Goal: Register for event/course

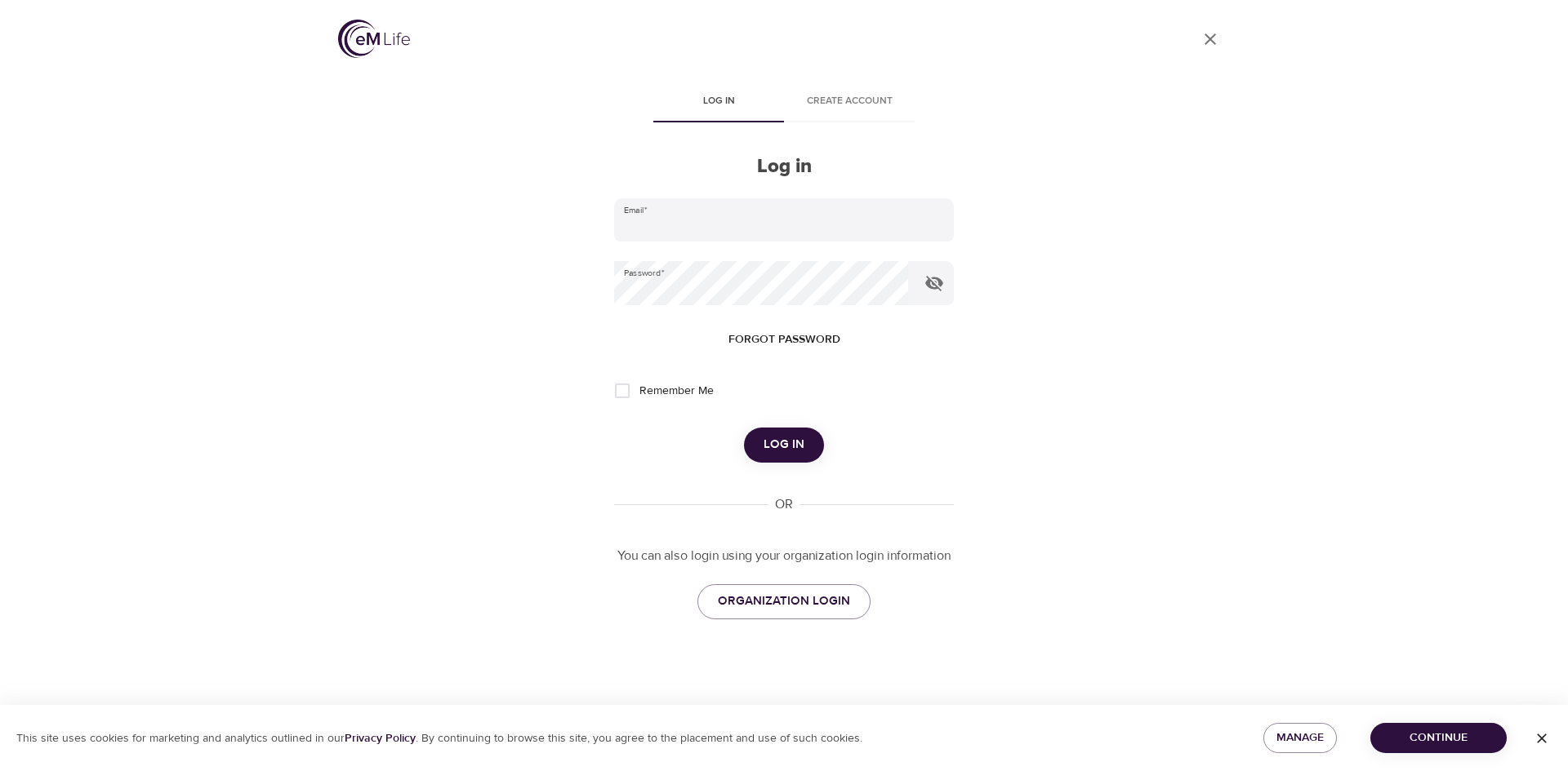
type input "[EMAIL_ADDRESS][DOMAIN_NAME]"
click at [787, 448] on span "Log in" at bounding box center [784, 444] width 41 height 21
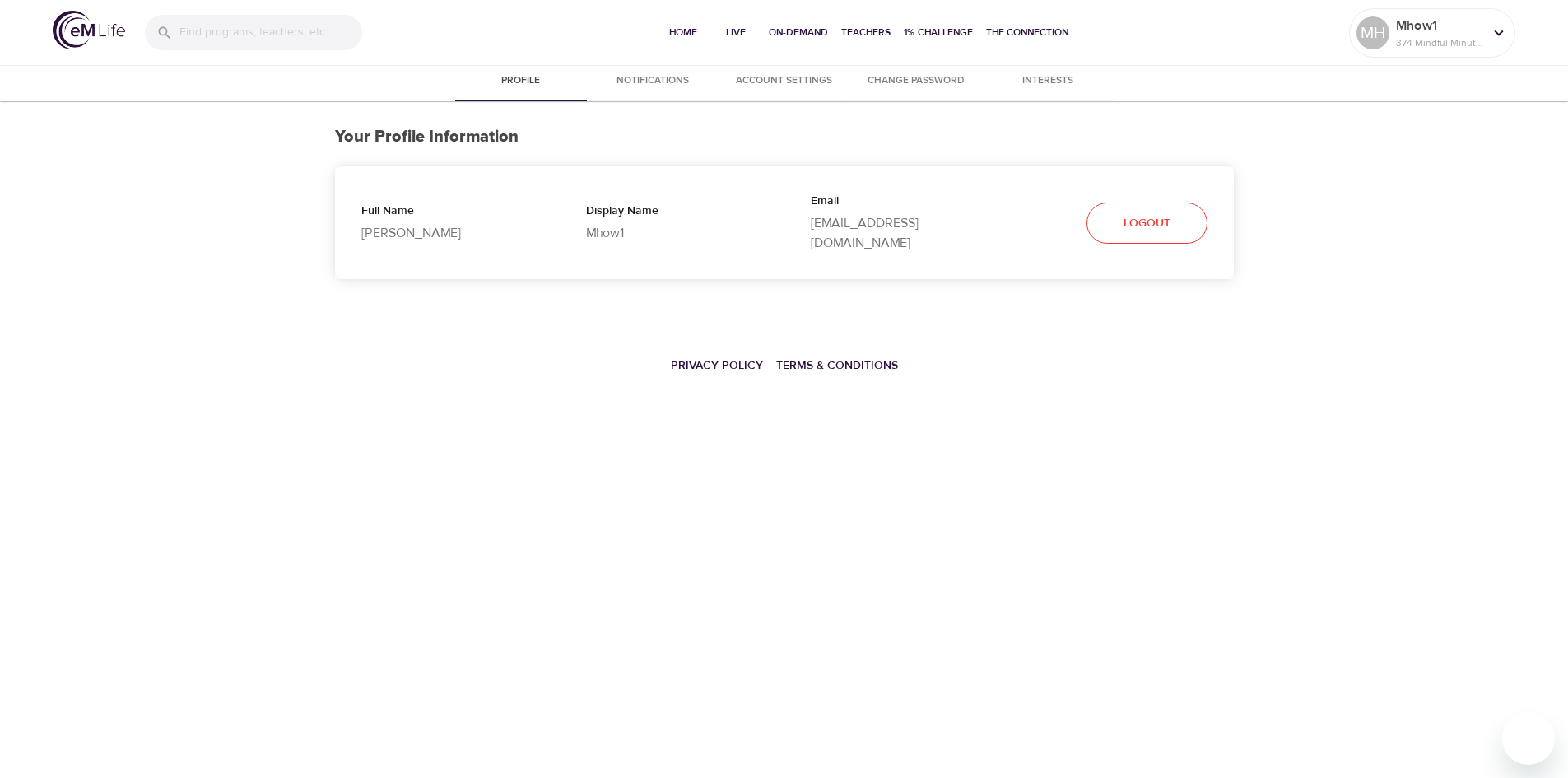
select select "10"
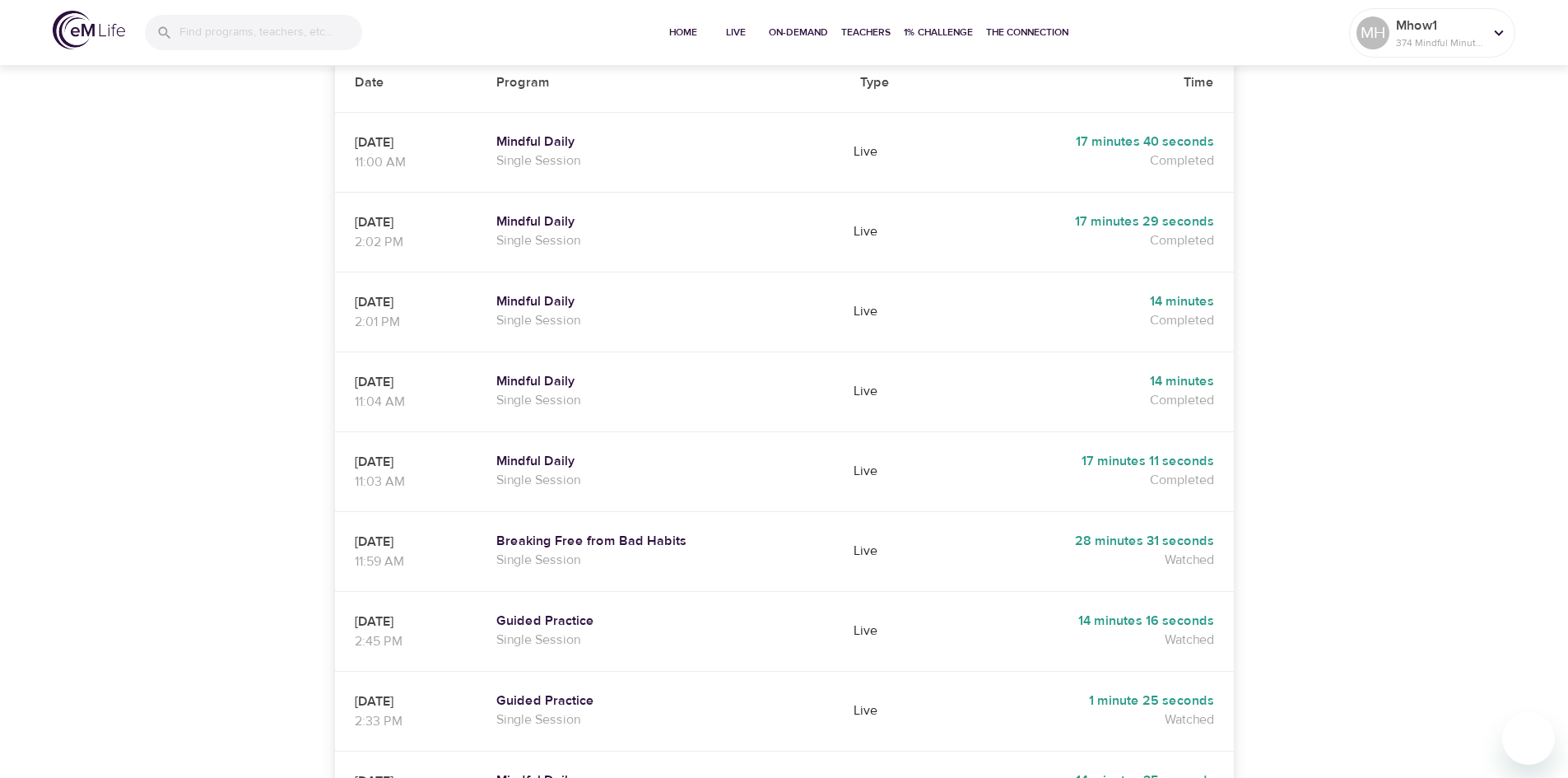
scroll to position [577, 0]
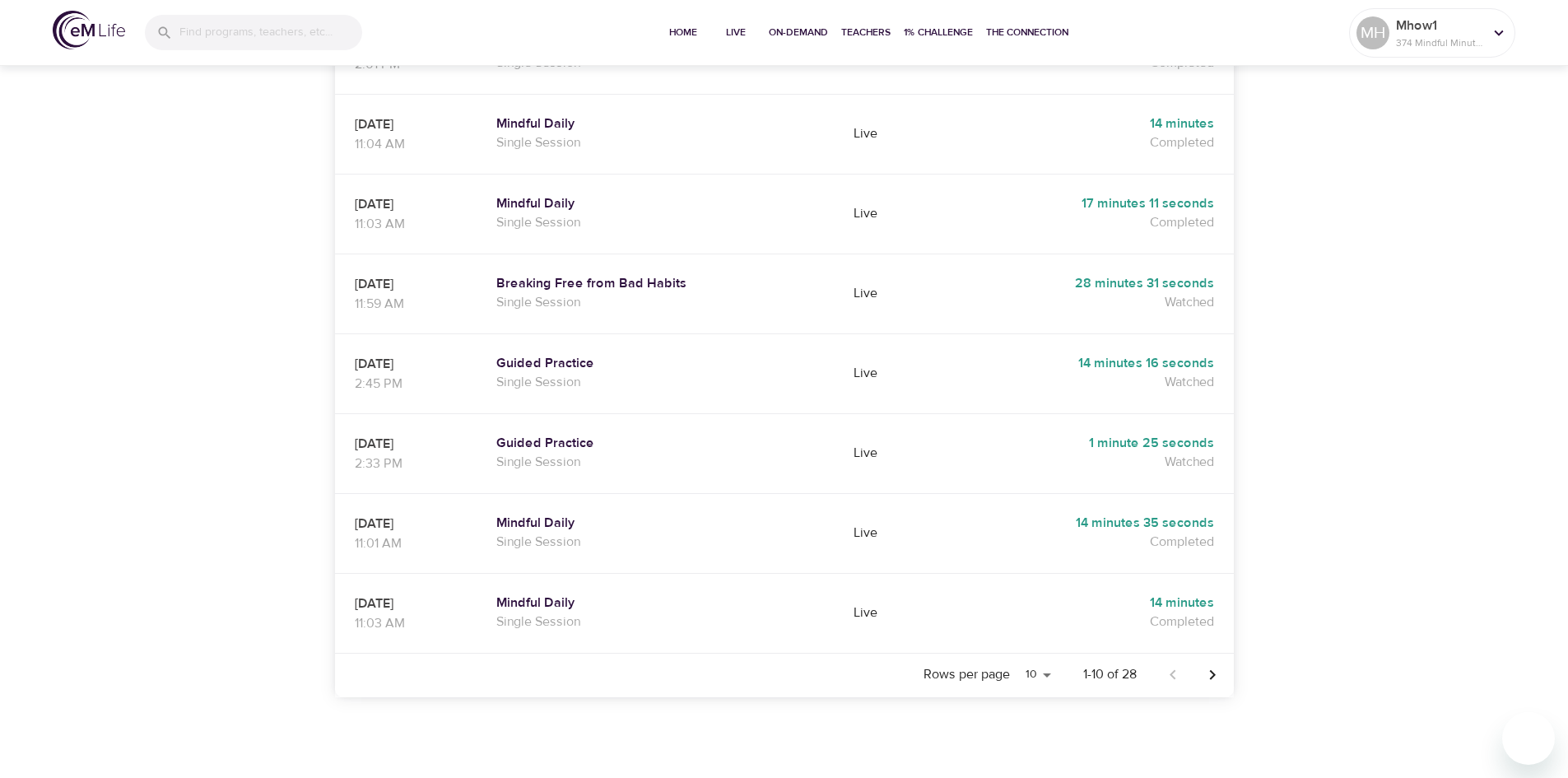
click at [1210, 665] on icon "Next page" at bounding box center [1212, 674] width 20 height 20
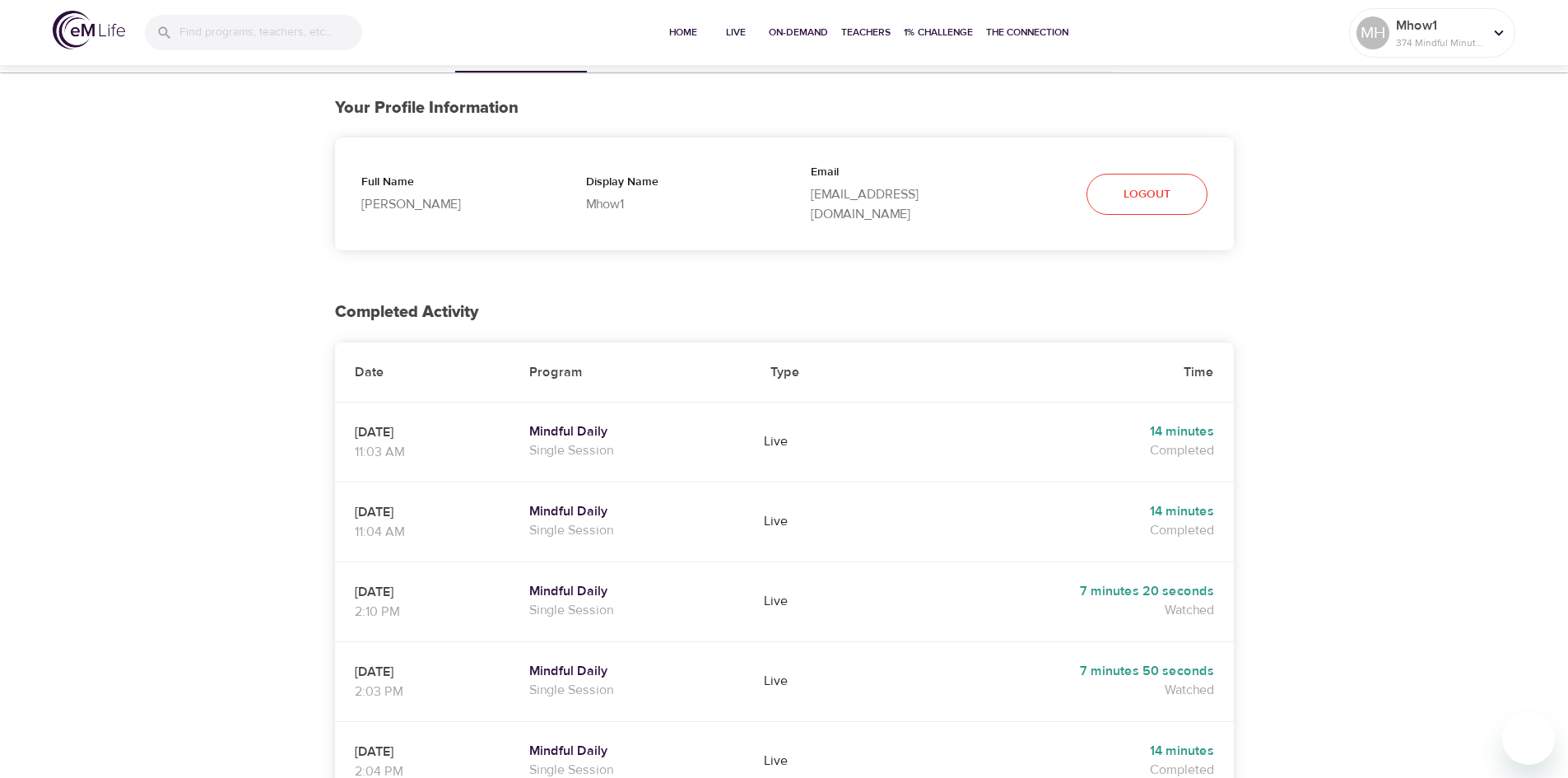
scroll to position [0, 0]
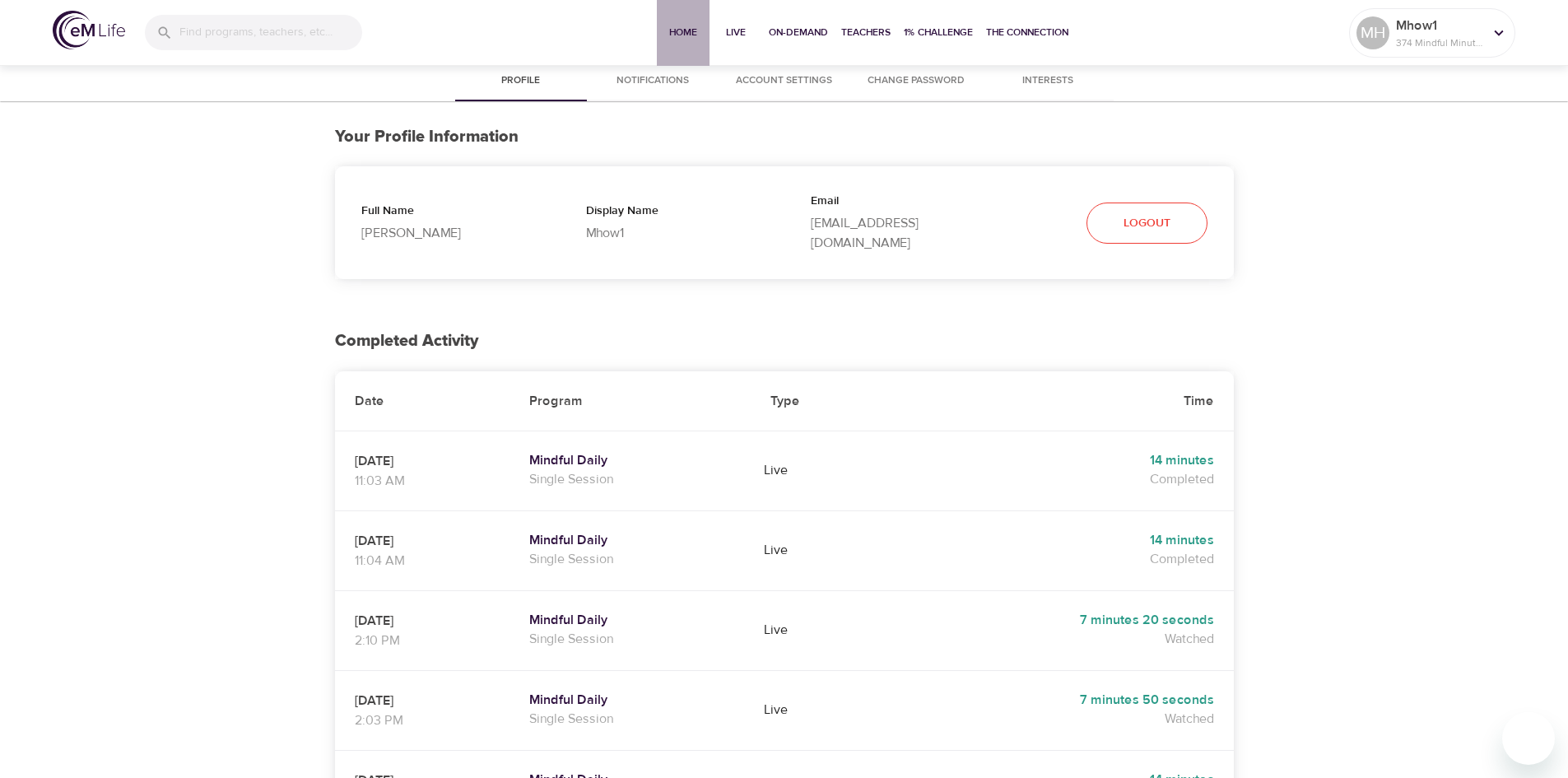
click at [677, 32] on span "Home" at bounding box center [683, 33] width 39 height 17
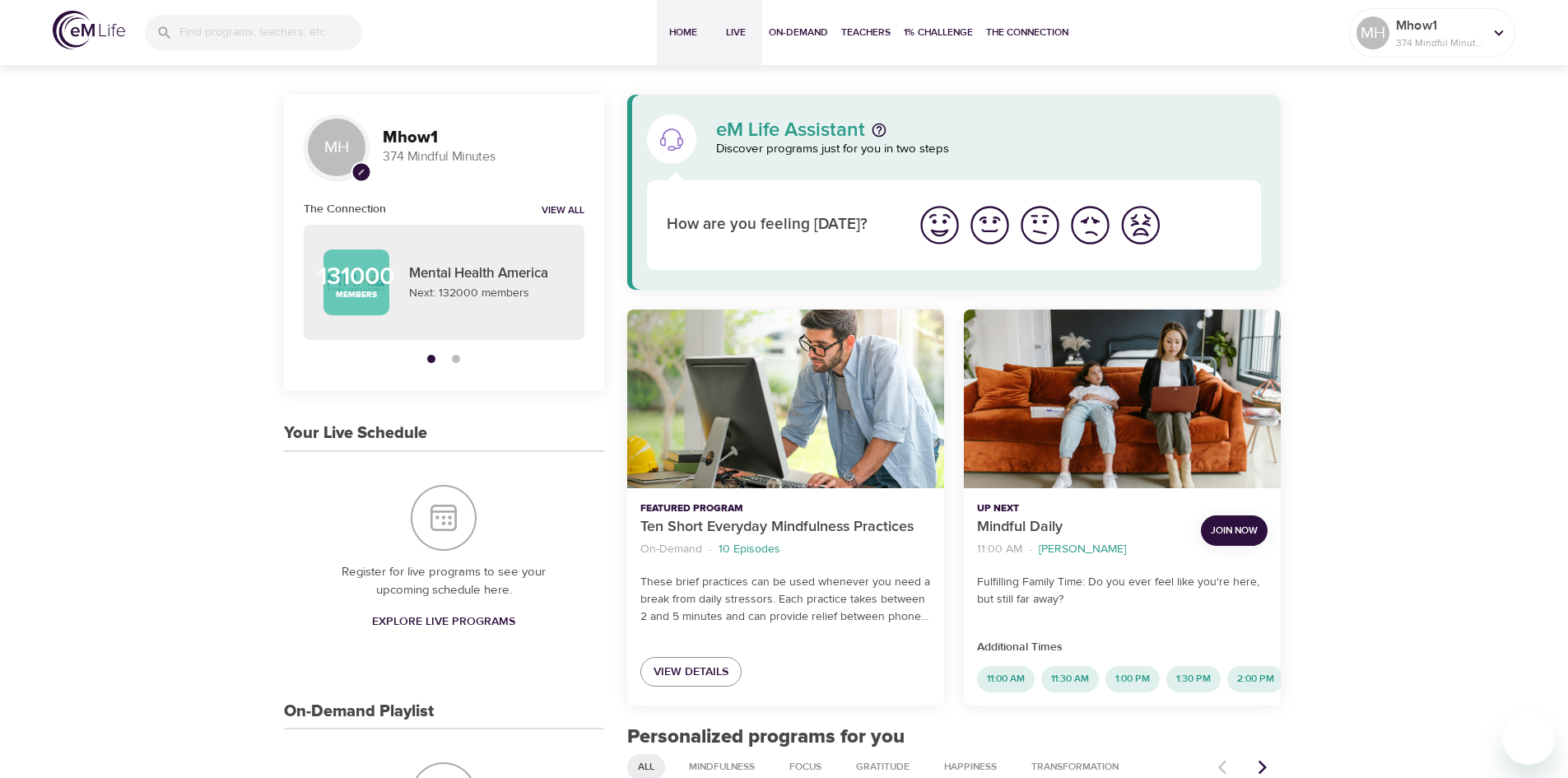
click at [726, 52] on button "Live" at bounding box center [736, 33] width 53 height 66
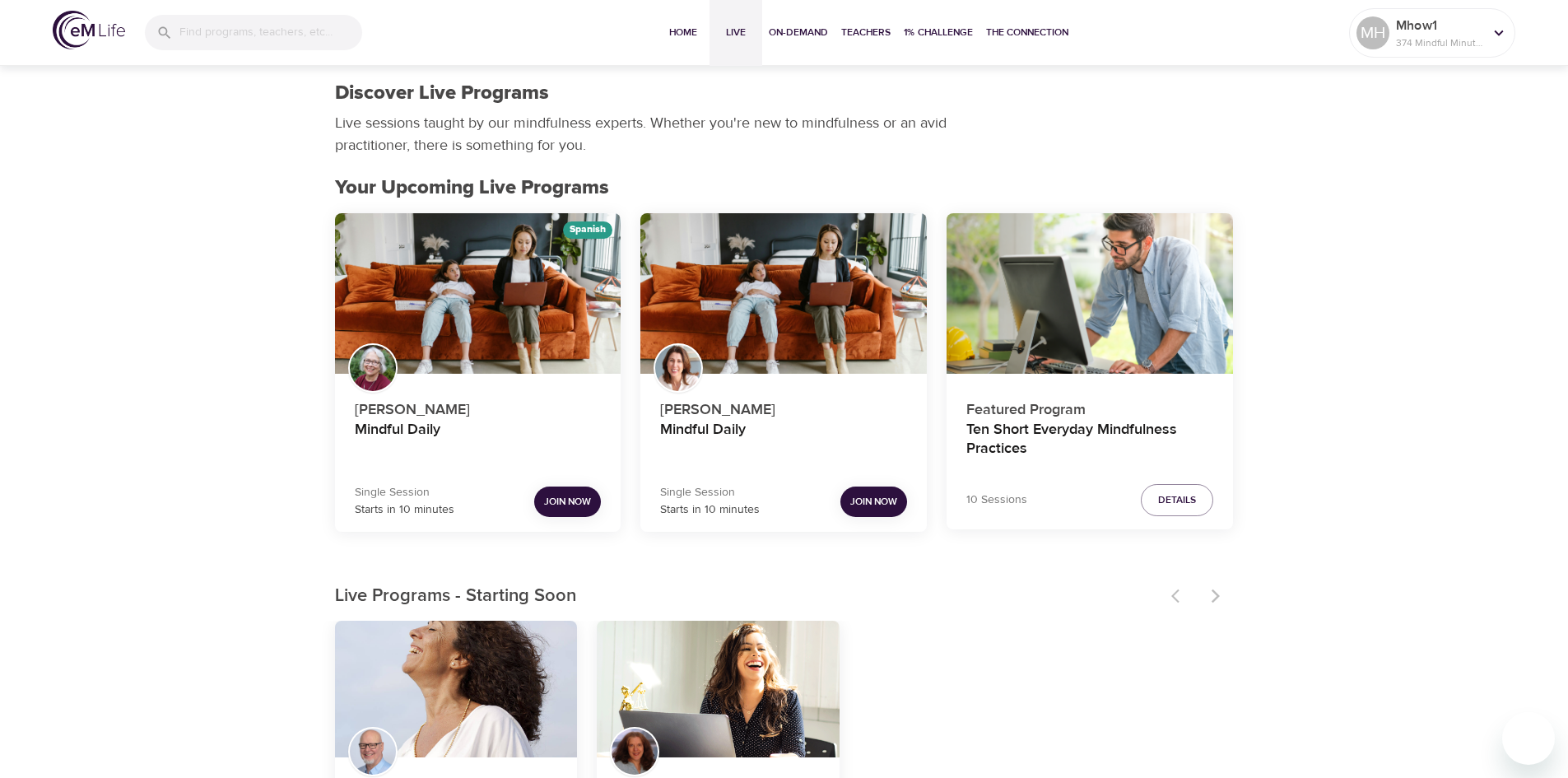
click at [1217, 604] on div at bounding box center [1198, 596] width 73 height 36
click at [820, 292] on div "Mindful Daily" at bounding box center [784, 294] width 287 height 162
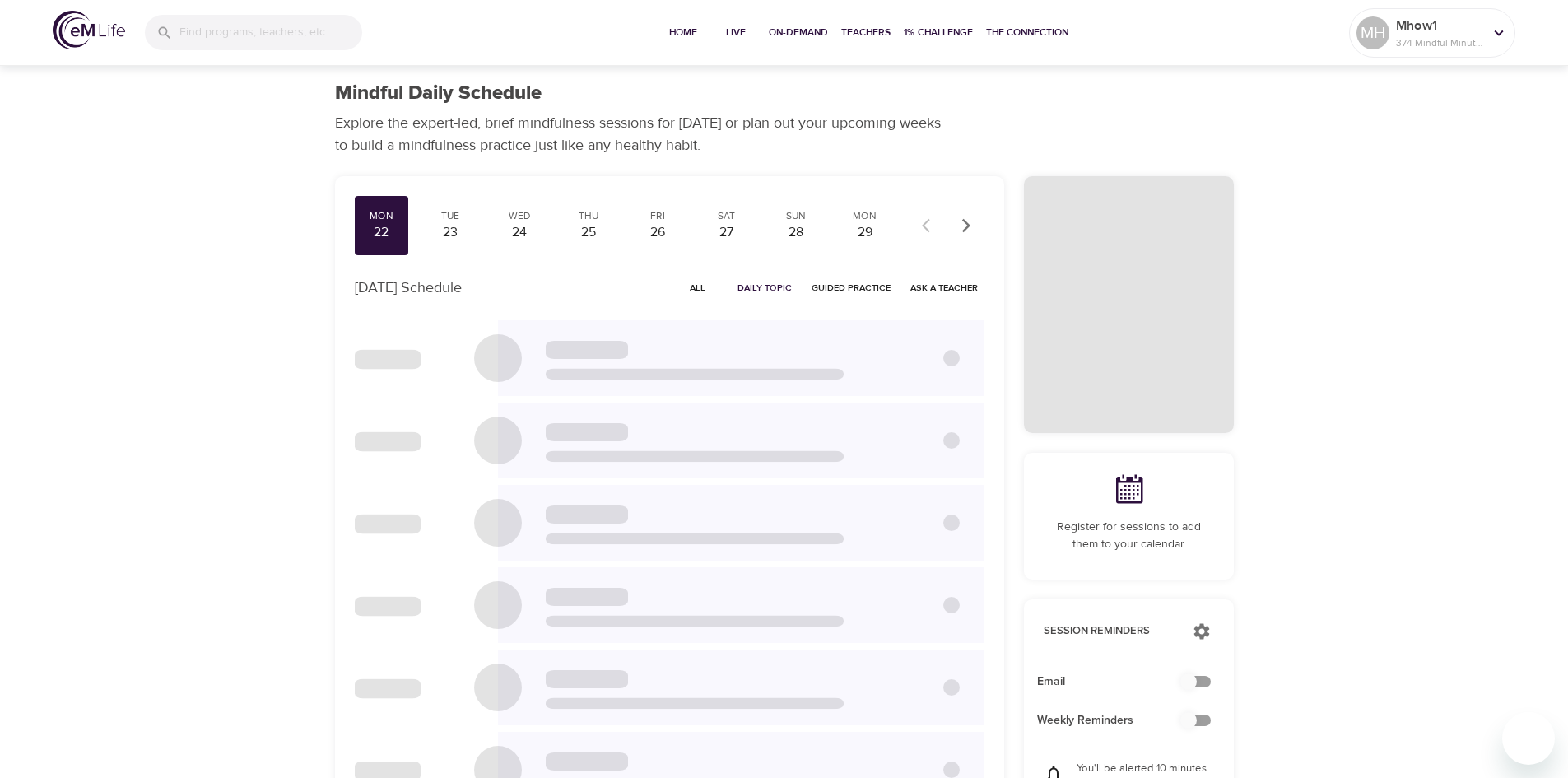
checkbox input "true"
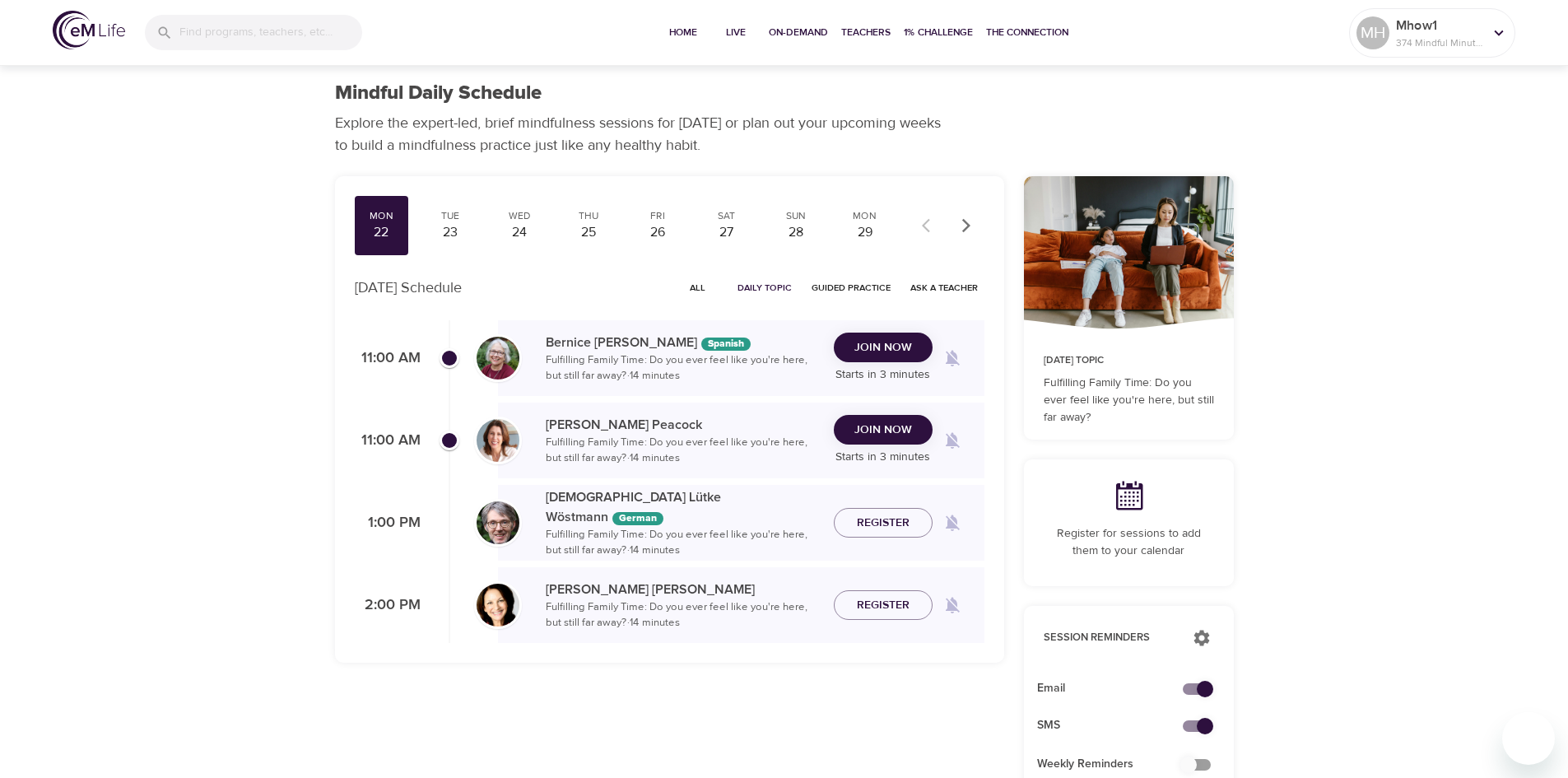
scroll to position [82, 0]
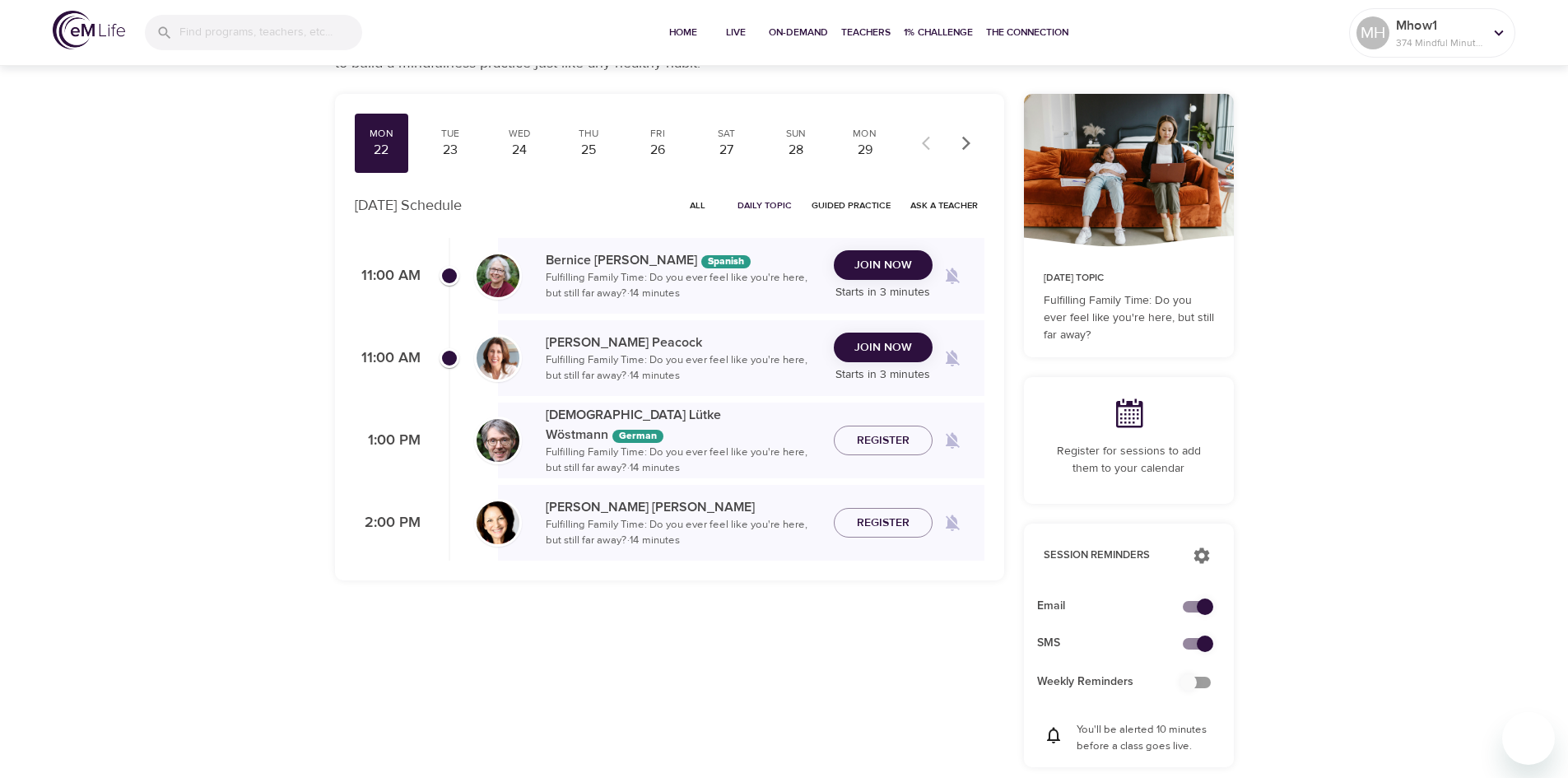
click at [761, 532] on p "Fulfilling Family Time: Do you ever feel like you're here, but still far away? …" at bounding box center [683, 533] width 275 height 33
click at [577, 527] on p "Fulfilling Family Time: Do you ever feel like you're here, but still far away? …" at bounding box center [683, 533] width 275 height 33
click at [916, 531] on span "Register" at bounding box center [883, 523] width 73 height 21
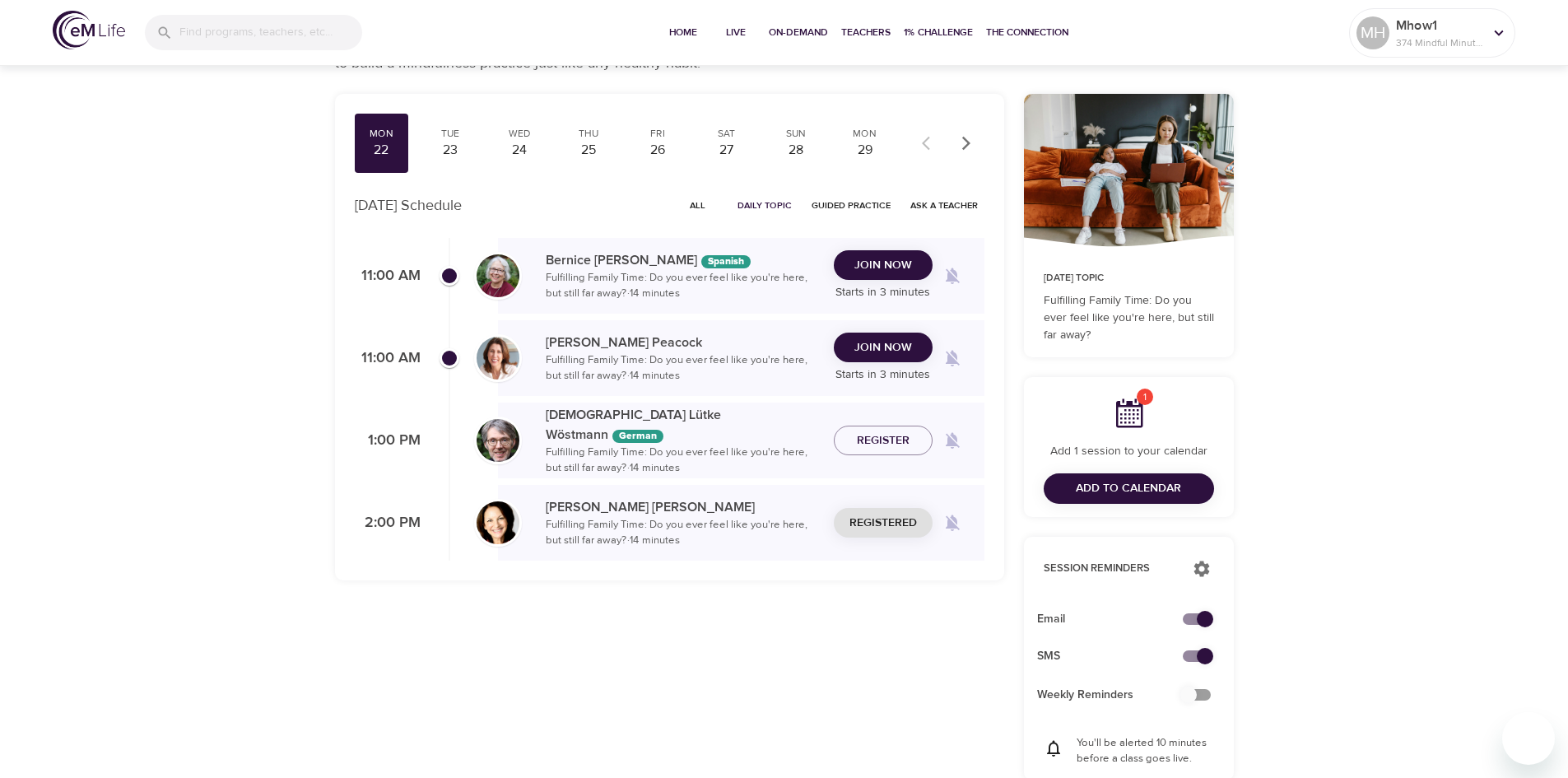
click at [1133, 493] on span "Add to Calendar" at bounding box center [1128, 489] width 105 height 21
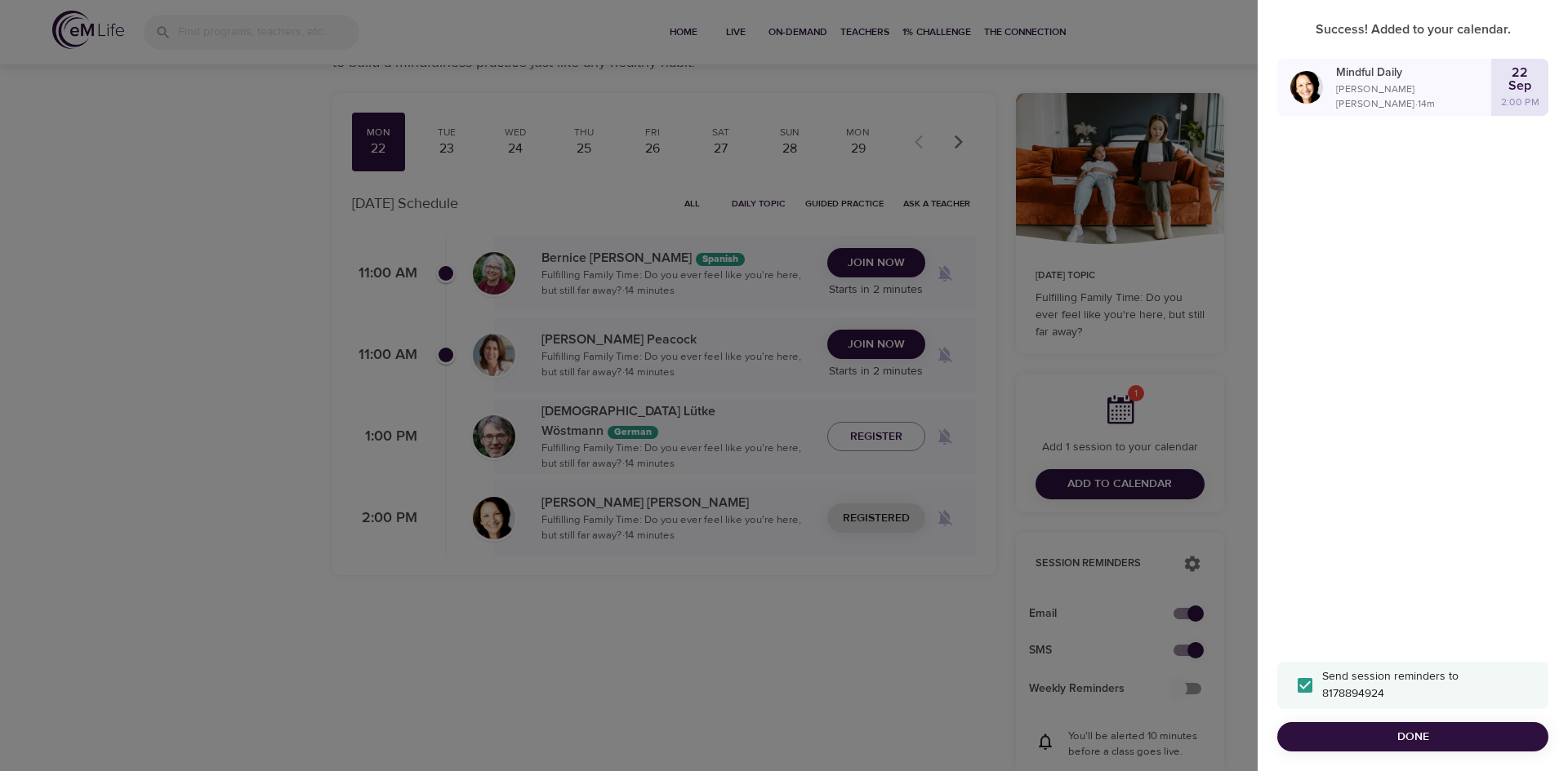
click at [1440, 564] on div "Success! Added to your calendar. Mindful Daily [PERSON_NAME] · 14 m [DATE] 2:00…" at bounding box center [1413, 385] width 311 height 771
click at [1453, 746] on span "Done" at bounding box center [1412, 737] width 245 height 20
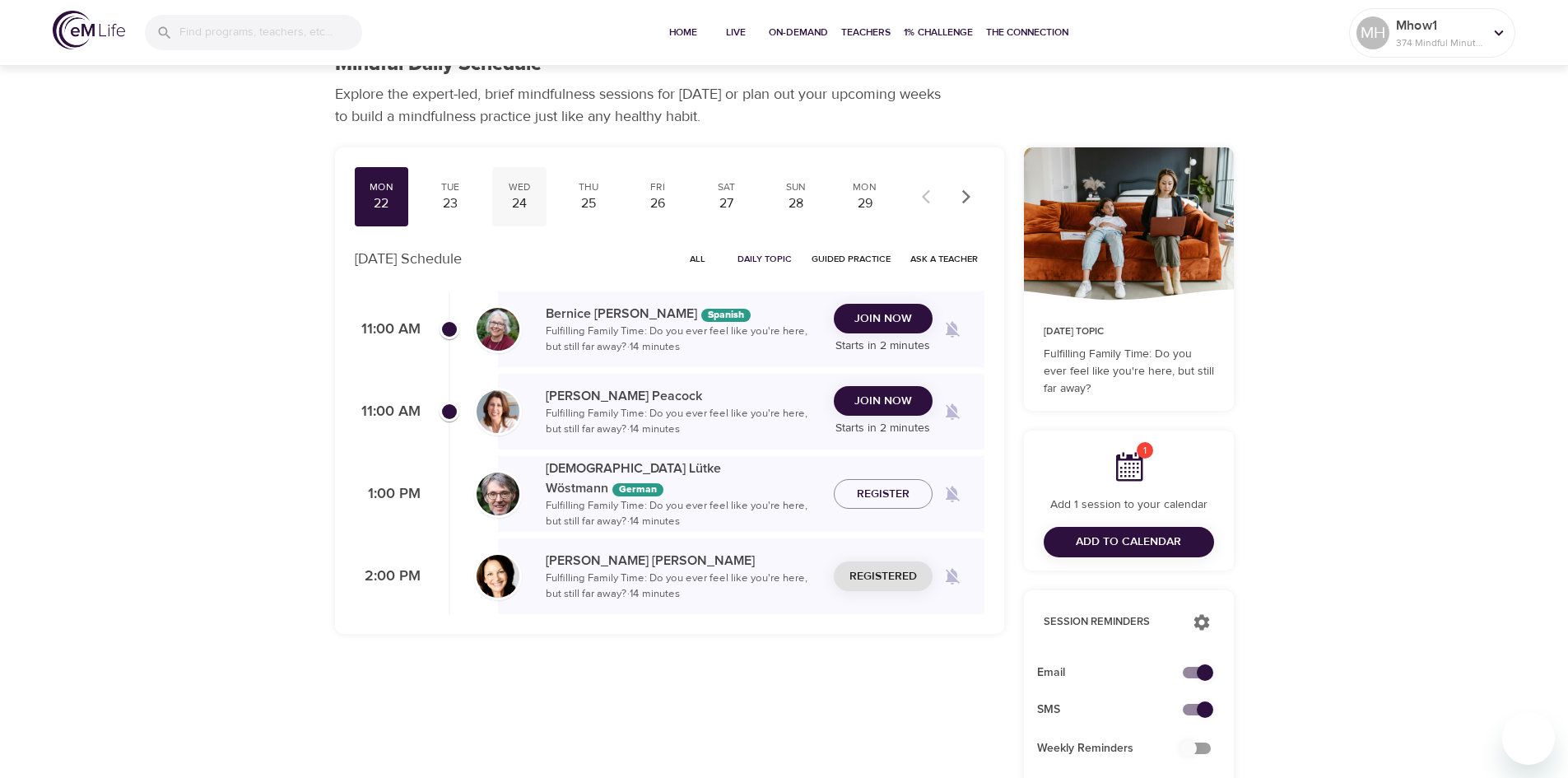
scroll to position [0, 0]
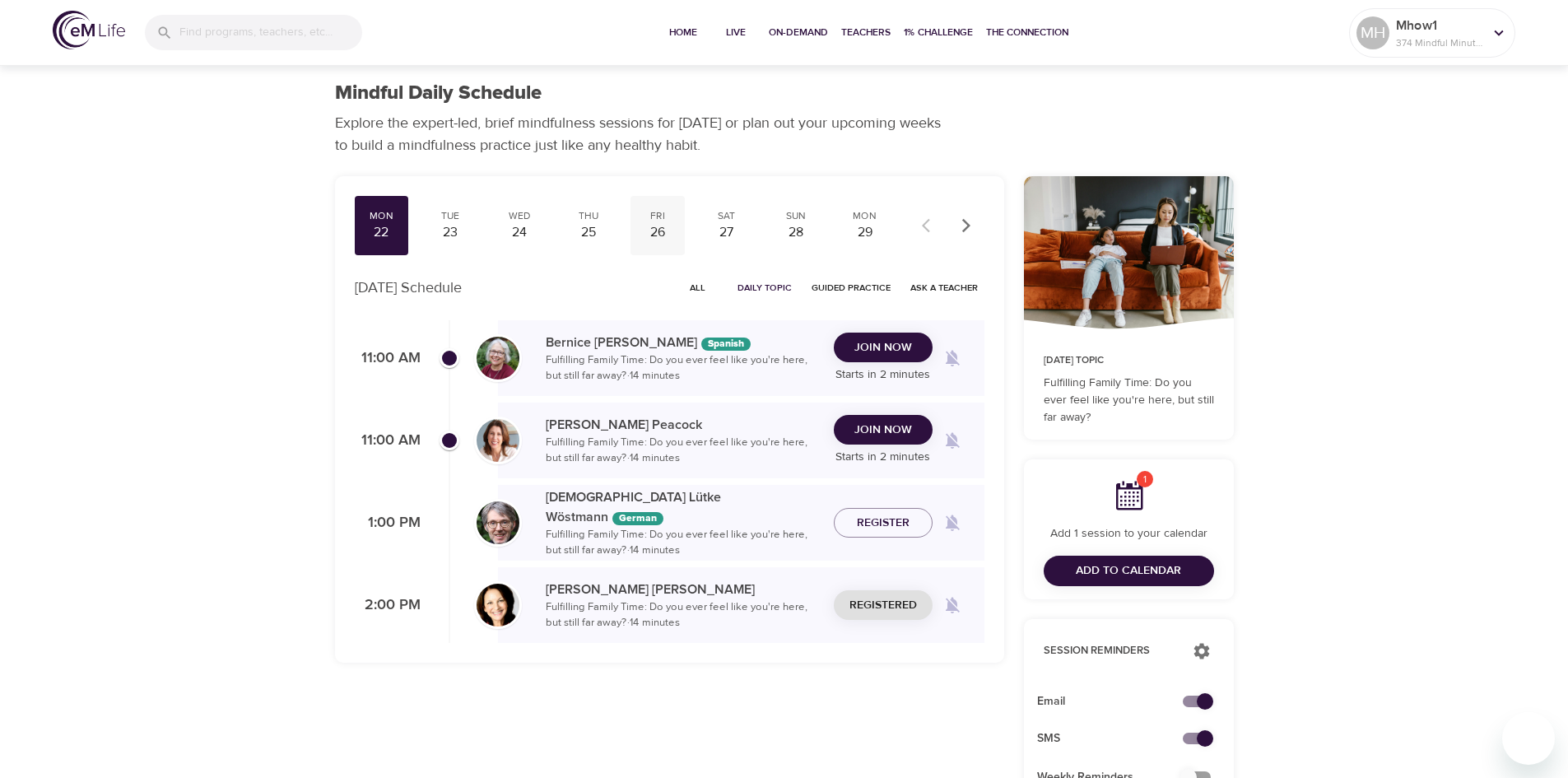
click at [672, 226] on div "26" at bounding box center [658, 233] width 41 height 19
